Goal: Information Seeking & Learning: Learn about a topic

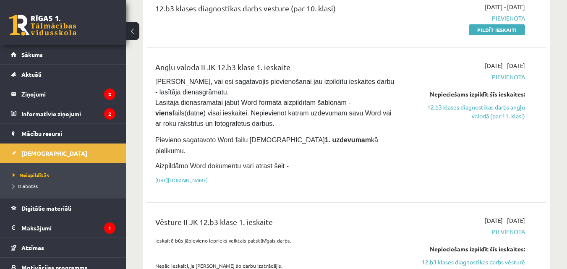
scroll to position [605, 0]
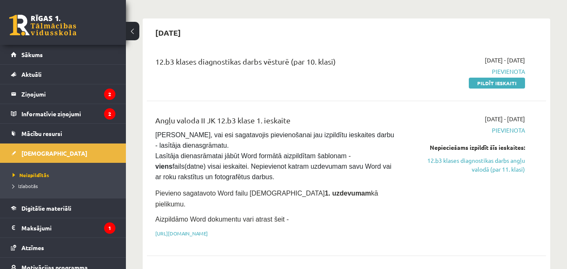
drag, startPoint x: 403, startPoint y: 121, endPoint x: 238, endPoint y: -23, distance: 219.2
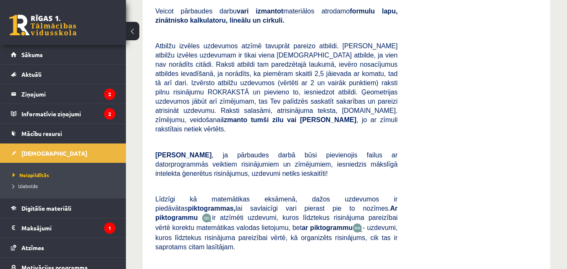
scroll to position [216, 0]
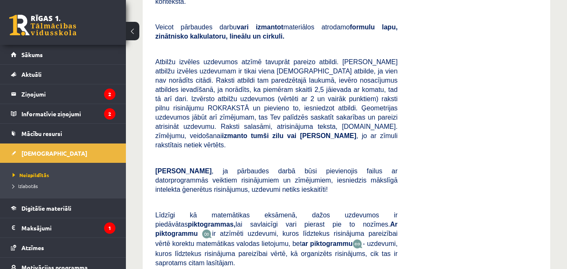
click at [507, 135] on div "[DATE] - [DATE] [GEOGRAPHIC_DATA] Pildīt ieskaiti" at bounding box center [468, 137] width 128 height 348
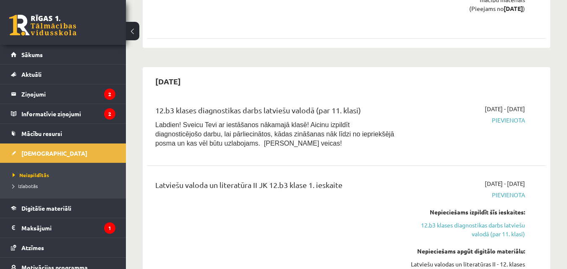
scroll to position [1168, 0]
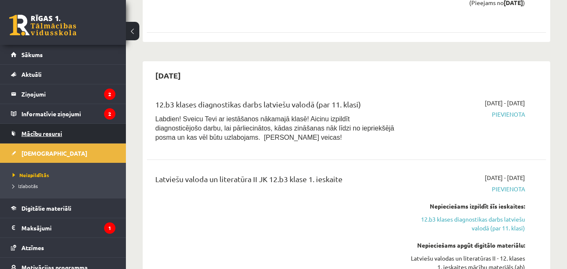
click at [60, 133] on span "Mācību resursi" at bounding box center [41, 134] width 41 height 8
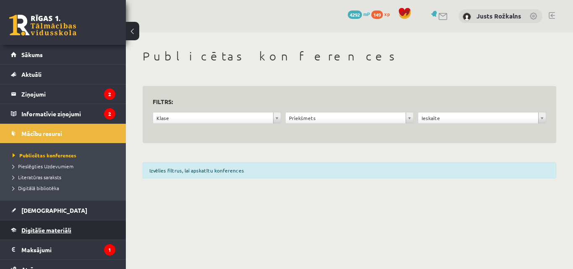
click at [57, 226] on link "Digitālie materiāli" at bounding box center [63, 229] width 105 height 19
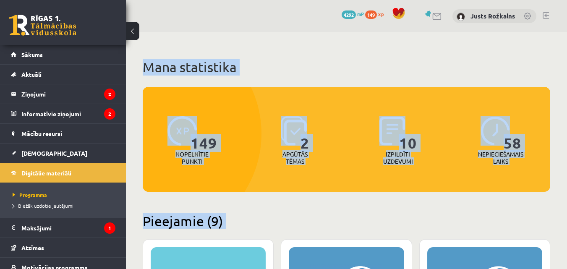
drag, startPoint x: 475, startPoint y: 118, endPoint x: 568, endPoint y: -37, distance: 180.0
click at [567, 0] on html "0 Dāvanas 4292 mP 149 xp [PERSON_NAME] Sākums Aktuāli Kā mācīties eSKOLĀ Kontak…" at bounding box center [283, 134] width 567 height 269
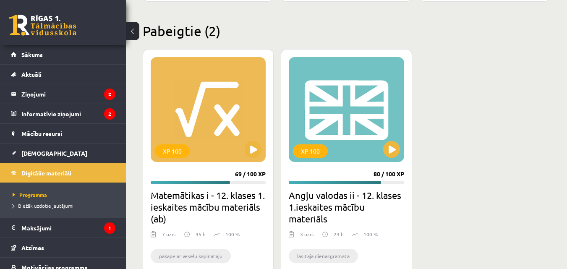
scroll to position [1031, 0]
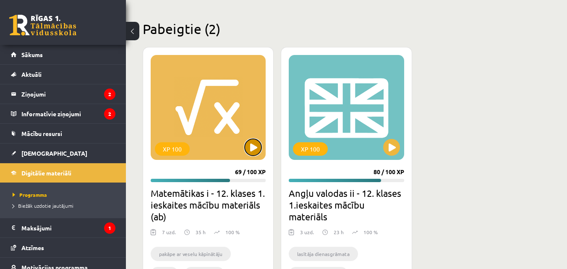
click at [251, 151] on button at bounding box center [253, 147] width 17 height 17
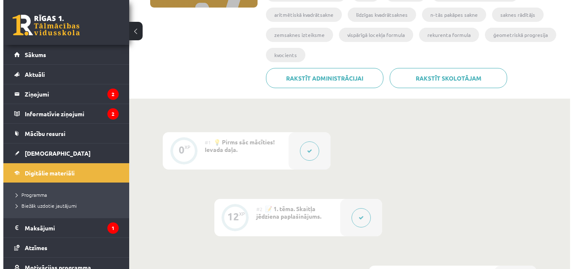
scroll to position [174, 0]
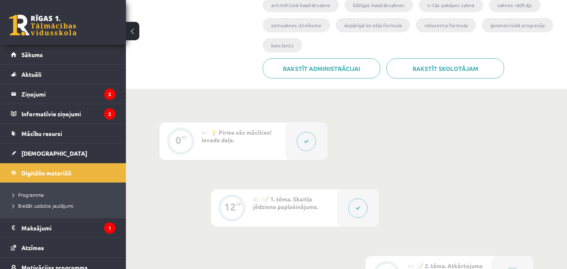
click at [301, 146] on button at bounding box center [306, 141] width 19 height 19
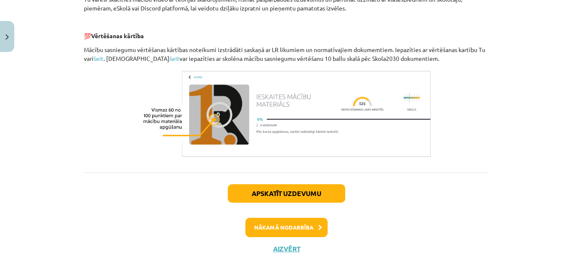
scroll to position [432, 0]
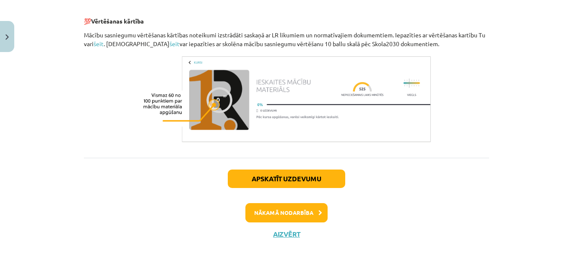
drag, startPoint x: 301, startPoint y: 146, endPoint x: 193, endPoint y: 235, distance: 139.8
click at [193, 235] on div "Apskatīt uzdevumu Nākamā nodarbība Aizvērt" at bounding box center [286, 201] width 405 height 86
click at [280, 206] on button "Nākamā nodarbība" at bounding box center [287, 212] width 82 height 19
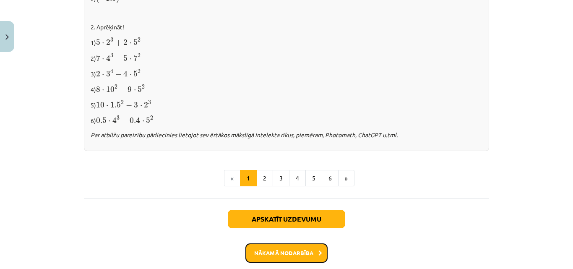
scroll to position [918, 0]
